Goal: Check status

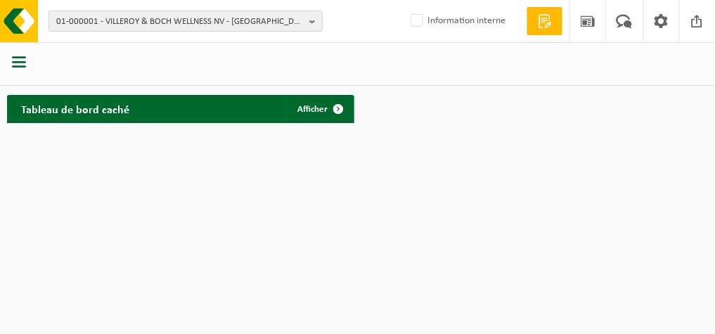
drag, startPoint x: 0, startPoint y: 0, endPoint x: 313, endPoint y: 23, distance: 313.7
click at [313, 23] on b "button" at bounding box center [315, 21] width 13 height 20
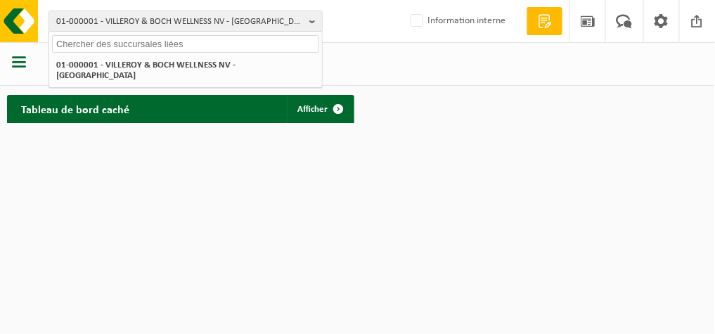
click at [233, 39] on input "text" at bounding box center [185, 44] width 267 height 18
paste input "10-855453"
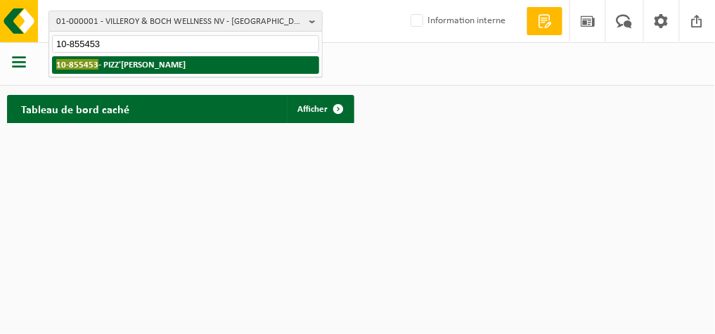
type input "10-855453"
click at [167, 67] on strong "10-855453 - [PERSON_NAME]" at bounding box center [120, 64] width 129 height 11
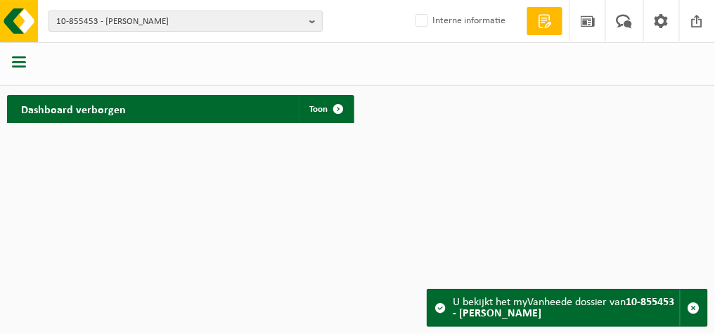
click at [240, 26] on span "10-855453 - PIZZ'ELI - BILLY BERCLAU" at bounding box center [179, 21] width 247 height 21
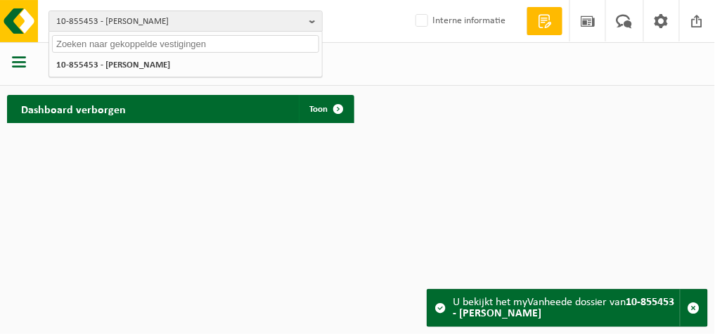
click at [218, 41] on input "text" at bounding box center [185, 44] width 267 height 18
paste input "10-855453"
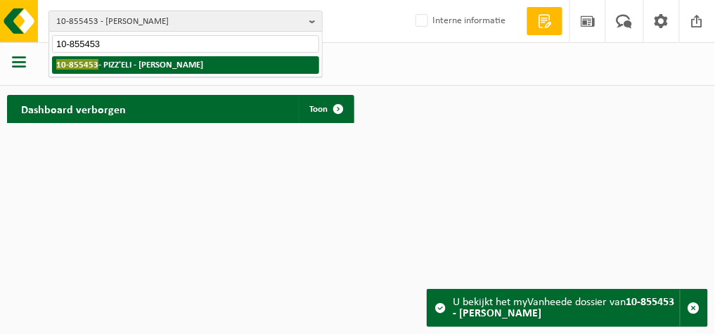
type input "10-855453"
click at [182, 67] on strong "10-855453 - PIZZ'ELI - BILLY BERCLAU" at bounding box center [129, 64] width 147 height 11
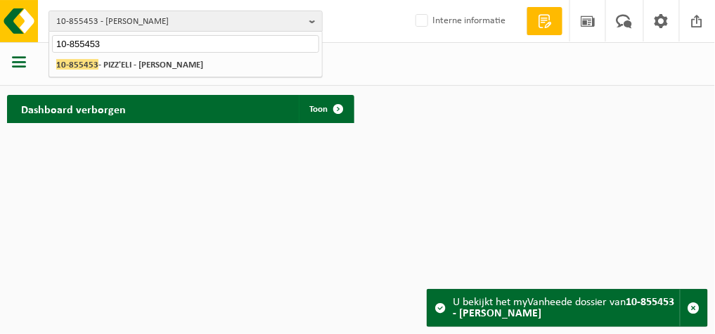
drag, startPoint x: 244, startPoint y: 41, endPoint x: 36, endPoint y: 46, distance: 208.1
click at [36, 46] on div "10-855453 - PIZZ'ELI - BILLY BERCLAU 10-855453 10-855453 - PIZZ'ELI - BILLY BER…" at bounding box center [357, 65] width 715 height 130
click at [36, 46] on div at bounding box center [20, 63] width 40 height 37
click at [130, 22] on span "10-855453 - PIZZ'ELI - BILLY BERCLAU" at bounding box center [179, 21] width 247 height 21
click at [111, 41] on input "text" at bounding box center [185, 44] width 267 height 18
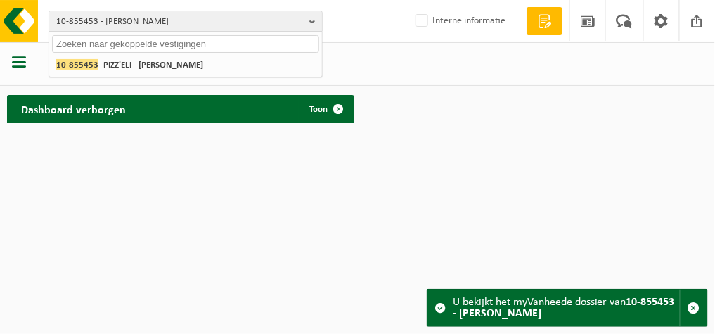
paste input "01-090670"
click at [111, 41] on input "01-090670" at bounding box center [185, 44] width 267 height 18
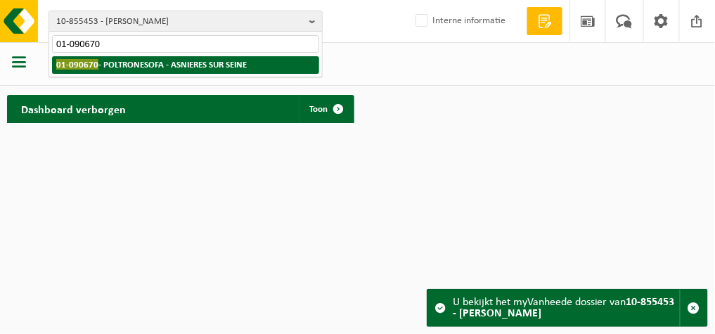
type input "01-090670"
click at [102, 65] on strong "01-090670 - POLTRONESOFA - ASNIERES SUR SEINE" at bounding box center [151, 64] width 190 height 11
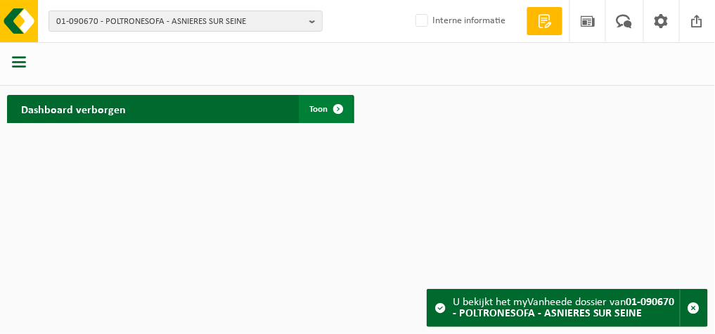
click at [311, 111] on span "Toon" at bounding box center [319, 109] width 18 height 9
